Goal: Task Accomplishment & Management: Complete application form

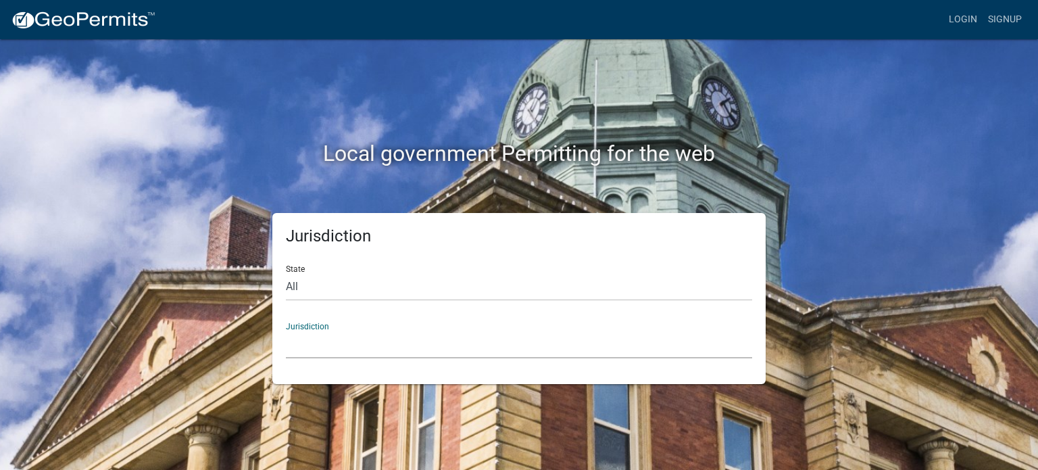
click at [307, 345] on select "[GEOGRAPHIC_DATA], [US_STATE] [GEOGRAPHIC_DATA], [US_STATE][PERSON_NAME][GEOGRA…" at bounding box center [519, 344] width 466 height 28
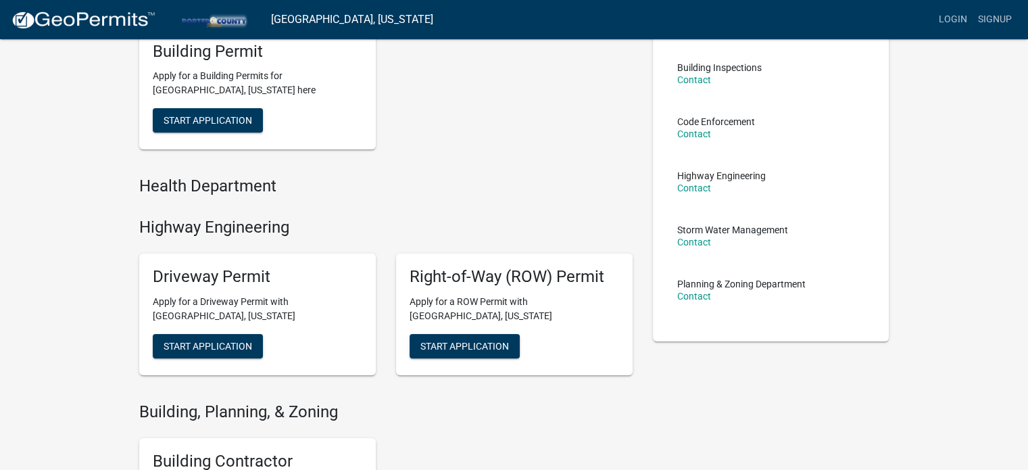
scroll to position [68, 0]
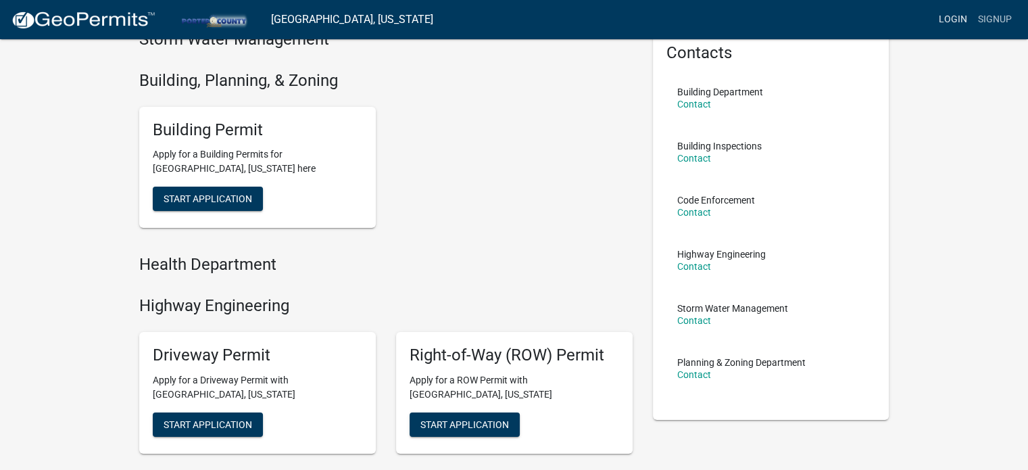
click at [945, 22] on link "Login" at bounding box center [952, 20] width 39 height 26
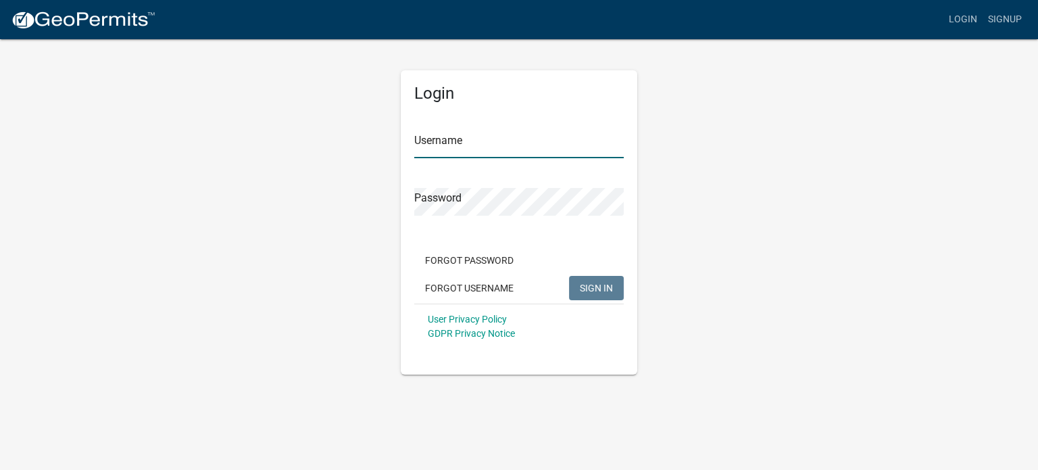
type input "StashConstruction"
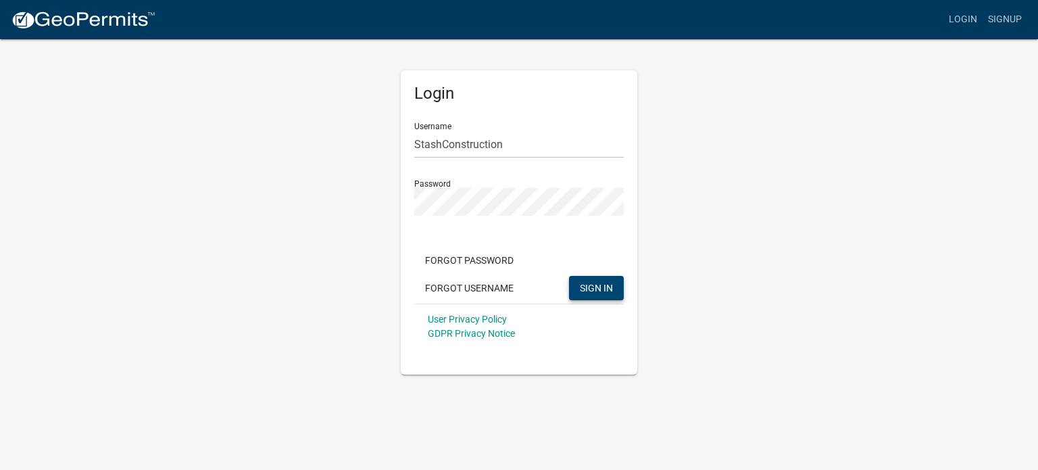
click at [580, 284] on span "SIGN IN" at bounding box center [596, 287] width 33 height 11
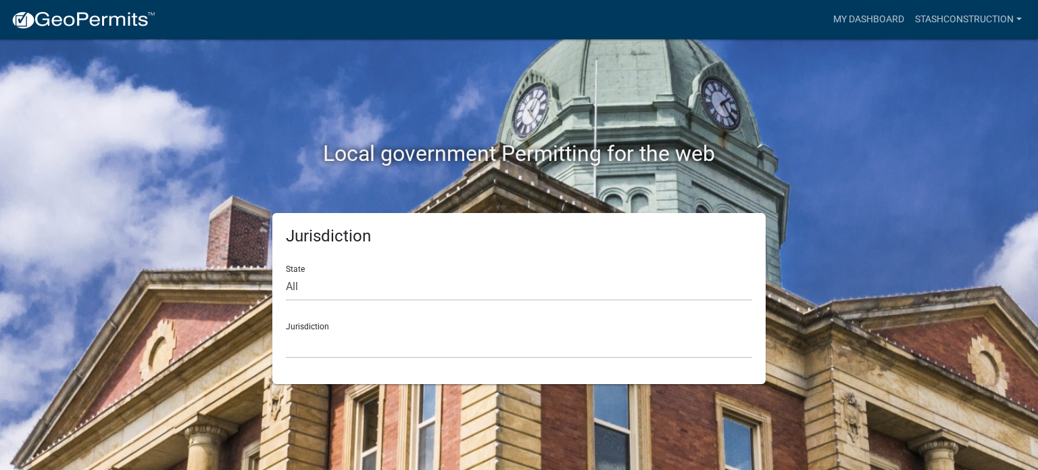
click at [376, 370] on div "Jurisdiction State All [US_STATE] [US_STATE] [US_STATE] [US_STATE] [US_STATE] […" at bounding box center [518, 298] width 493 height 171
click at [378, 347] on select "[GEOGRAPHIC_DATA], [US_STATE] [GEOGRAPHIC_DATA], [US_STATE][PERSON_NAME][GEOGRA…" at bounding box center [519, 344] width 466 height 28
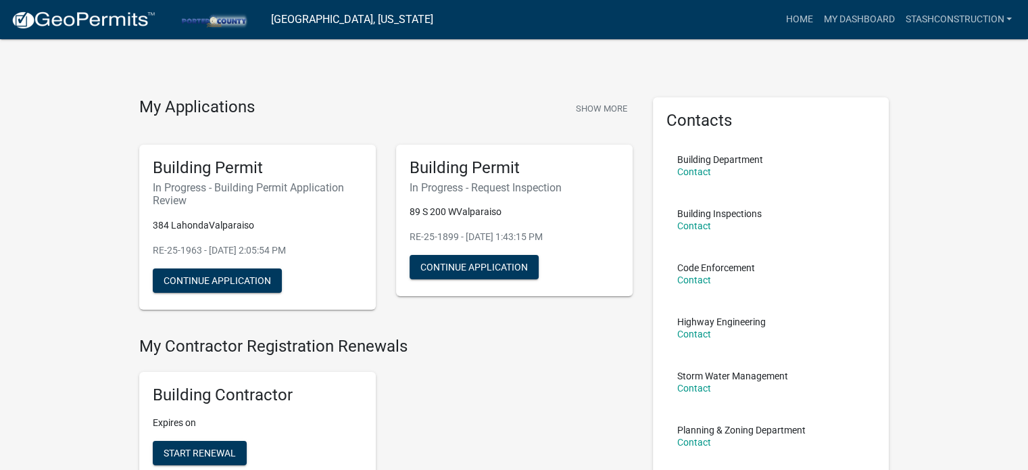
click at [337, 203] on h6 "In Progress - Building Permit Application Review" at bounding box center [257, 194] width 209 height 26
click at [238, 272] on button "Continue Application" at bounding box center [217, 280] width 129 height 24
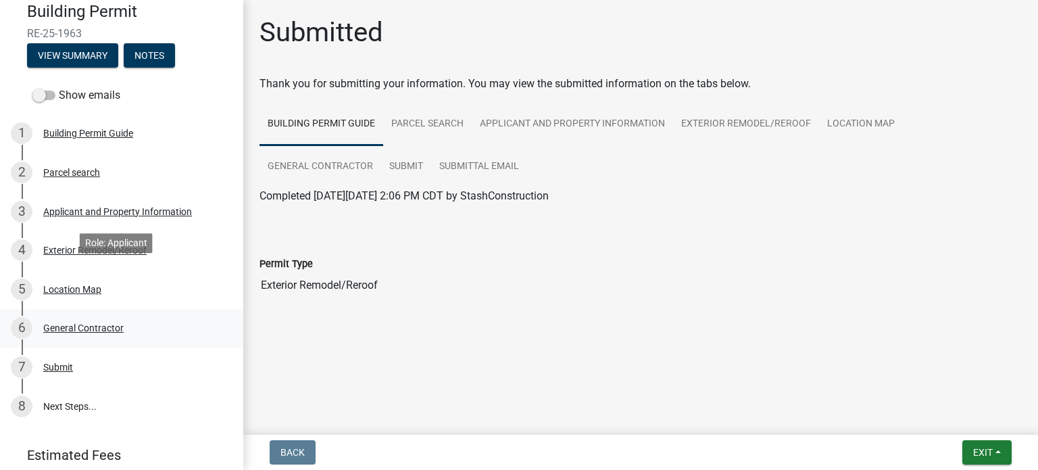
scroll to position [113, 0]
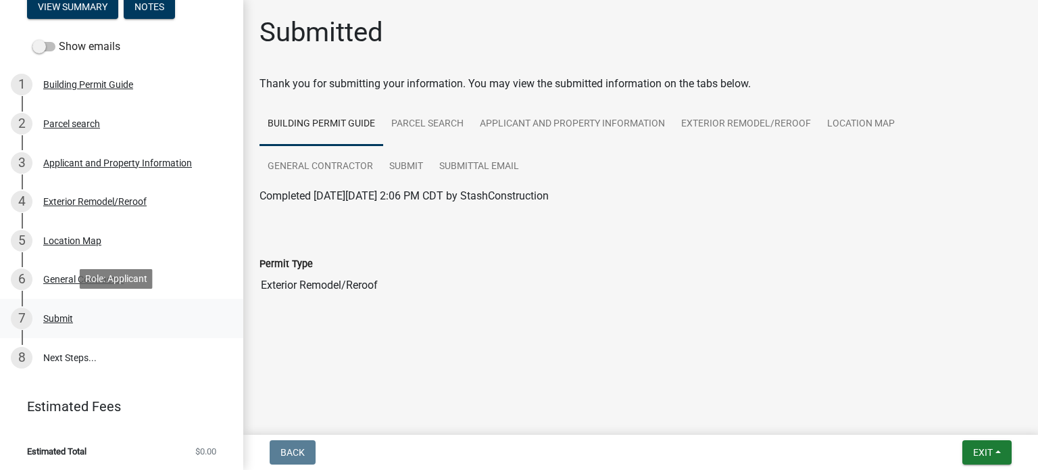
click at [84, 317] on div "7 Submit" at bounding box center [116, 318] width 211 height 22
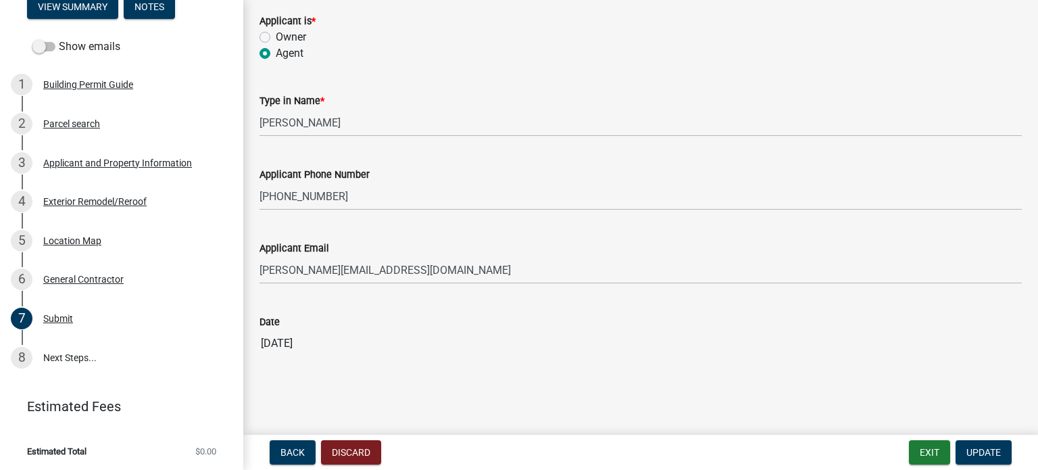
scroll to position [345, 0]
click at [42, 352] on link "8 Next Steps..." at bounding box center [121, 357] width 243 height 39
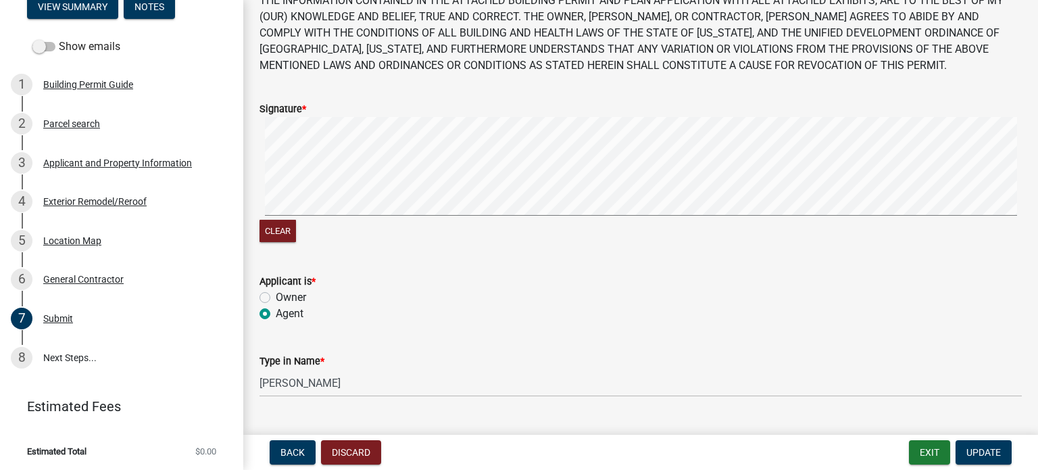
scroll to position [0, 0]
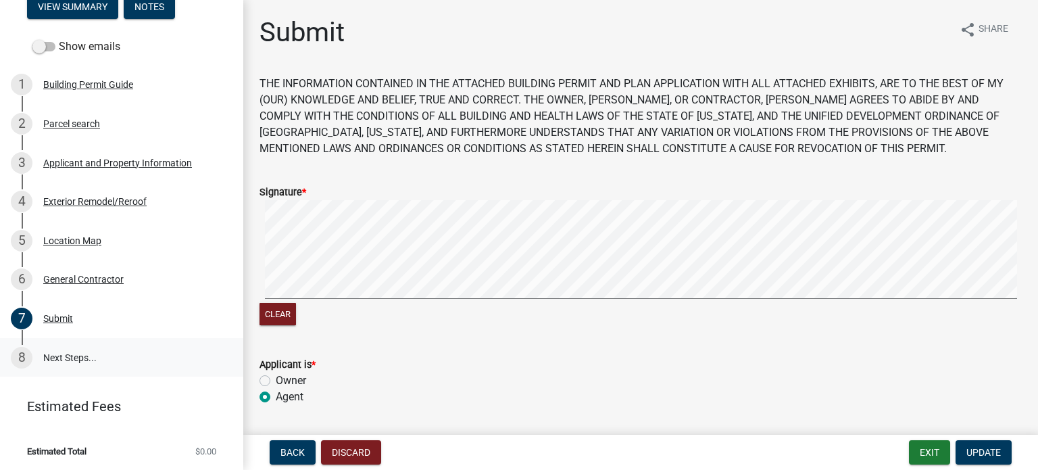
click at [77, 365] on link "8 Next Steps..." at bounding box center [121, 357] width 243 height 39
click at [80, 353] on link "8 Next Steps..." at bounding box center [121, 357] width 243 height 39
click at [88, 279] on div "General Contractor" at bounding box center [83, 278] width 80 height 9
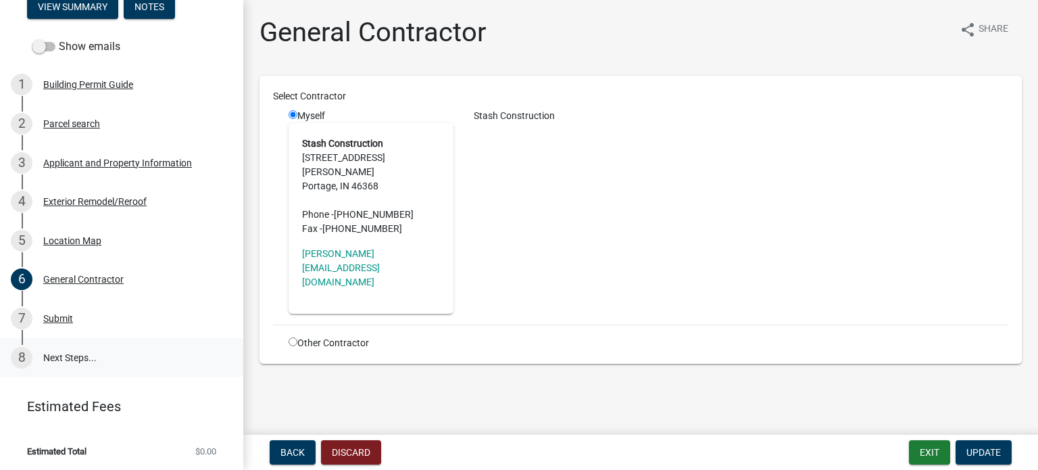
click at [75, 352] on link "8 Next Steps..." at bounding box center [121, 357] width 243 height 39
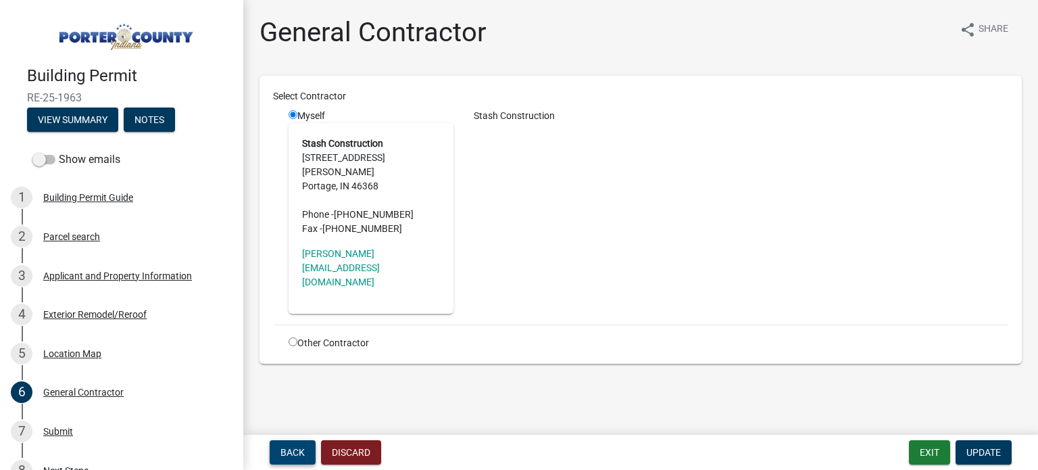
click at [283, 450] on span "Back" at bounding box center [292, 452] width 24 height 11
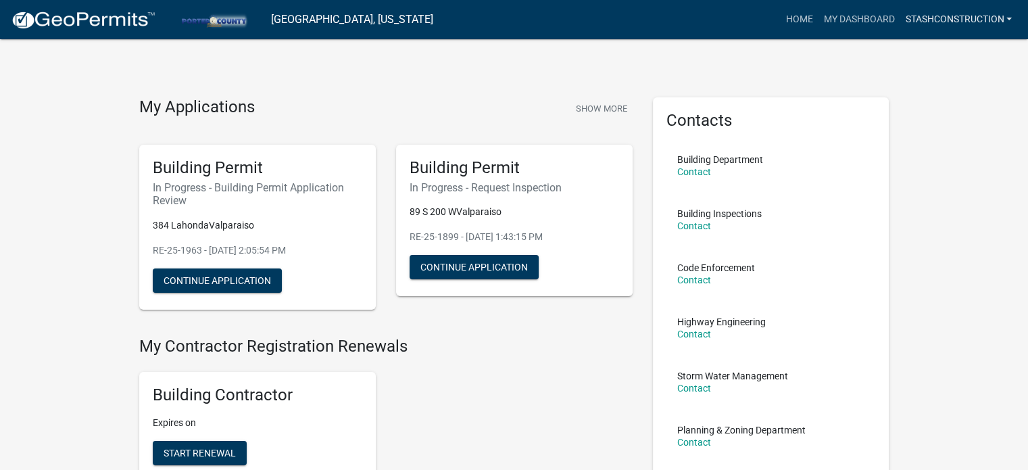
click at [942, 26] on link "StashConstruction" at bounding box center [958, 20] width 118 height 26
click at [938, 62] on link "Account" at bounding box center [959, 55] width 116 height 32
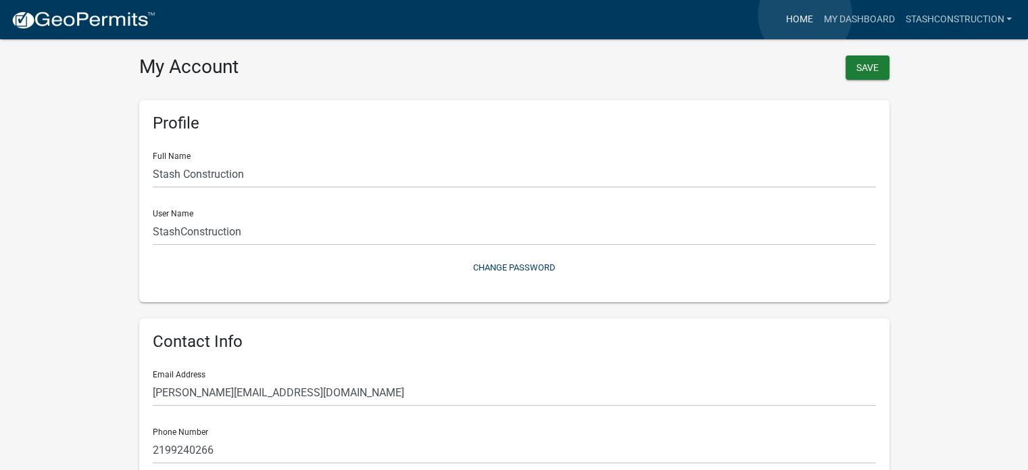
click at [805, 15] on link "Home" at bounding box center [799, 20] width 38 height 26
